Goal: Transaction & Acquisition: Purchase product/service

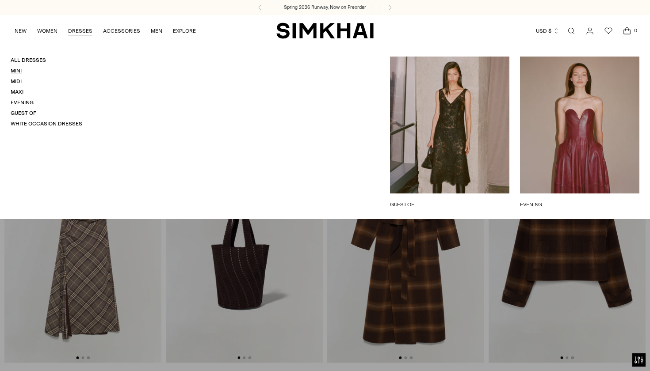
click at [12, 69] on link "Mini" at bounding box center [16, 71] width 11 height 6
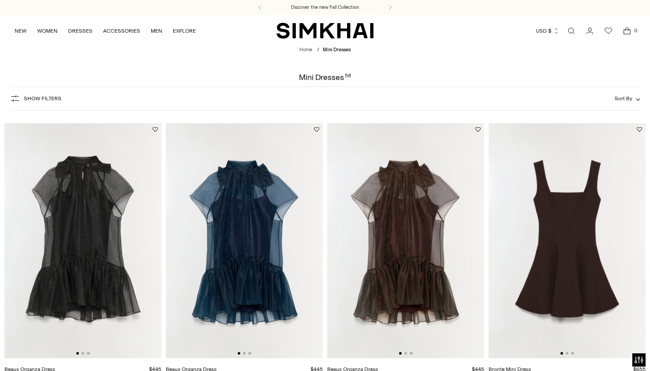
click at [38, 100] on span "Show Filters" at bounding box center [43, 98] width 38 height 6
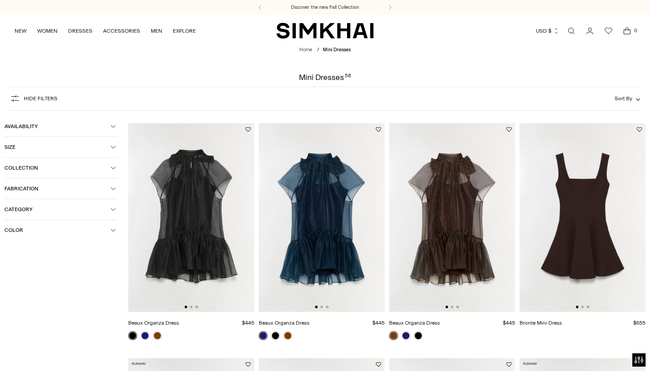
click at [88, 142] on button "Size" at bounding box center [60, 147] width 113 height 20
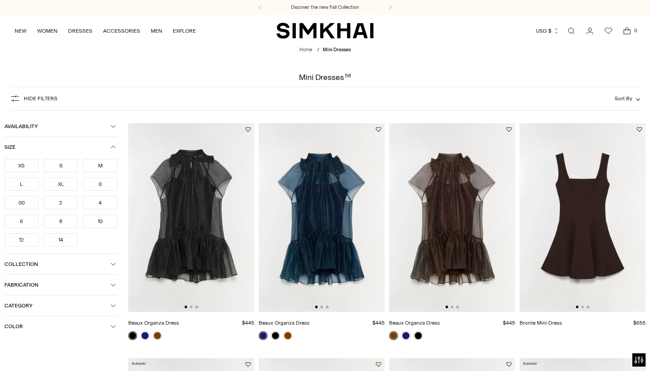
click at [27, 164] on div "XS" at bounding box center [21, 165] width 34 height 13
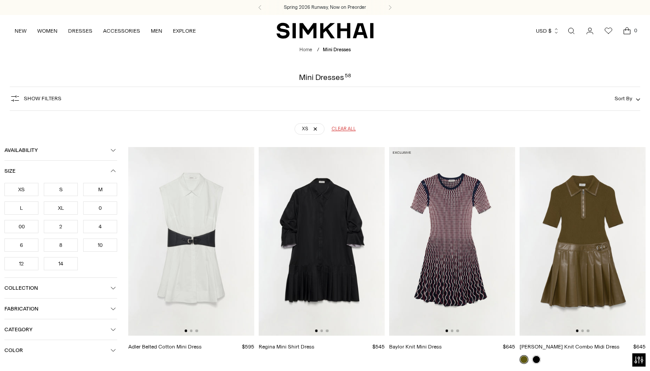
scroll to position [65, 0]
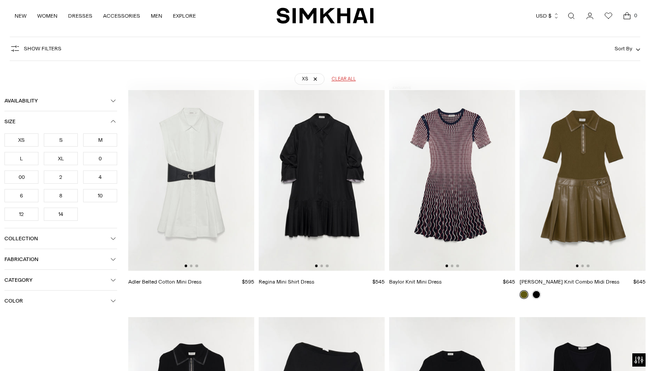
click at [107, 158] on div "0" at bounding box center [100, 158] width 34 height 13
click at [21, 176] on div "00" at bounding box center [21, 177] width 34 height 13
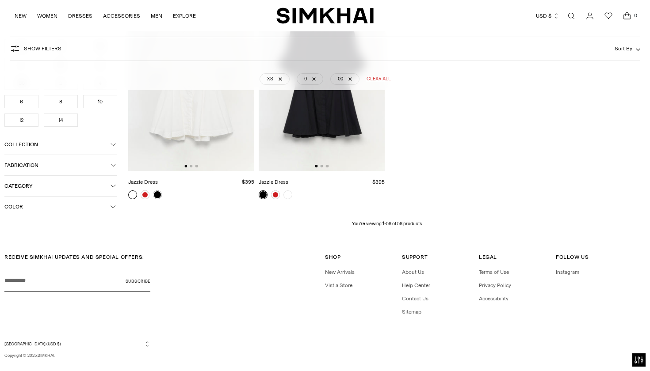
scroll to position [3431, 0]
